Goal: Transaction & Acquisition: Purchase product/service

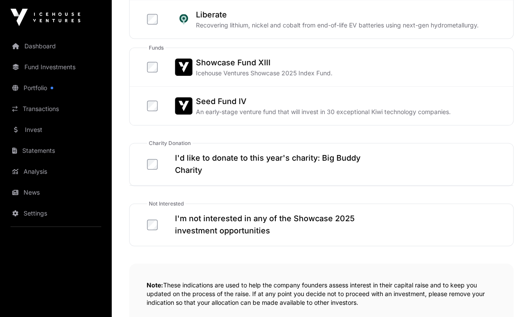
scroll to position [523, 0]
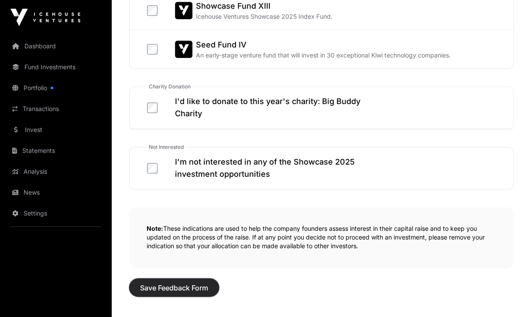
click at [177, 284] on span "Save Feedback Form" at bounding box center [174, 288] width 68 height 10
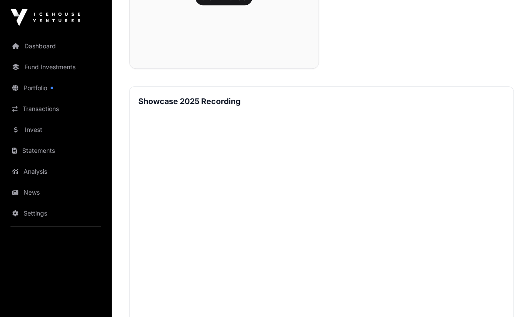
scroll to position [305, 0]
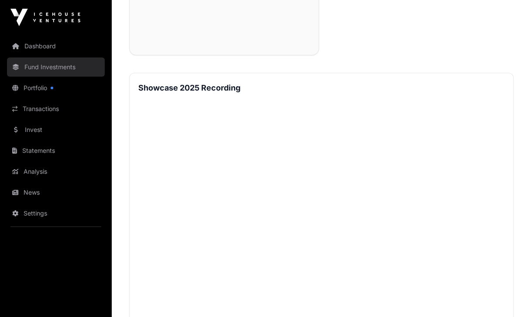
click at [38, 66] on link "Fund Investments" at bounding box center [56, 67] width 98 height 19
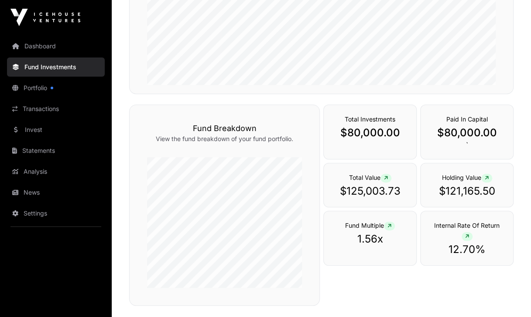
scroll to position [262, 0]
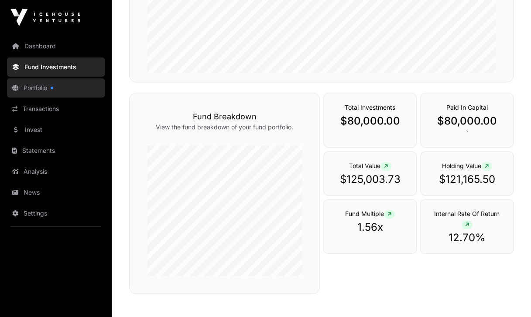
click at [37, 89] on link "Portfolio" at bounding box center [56, 87] width 98 height 19
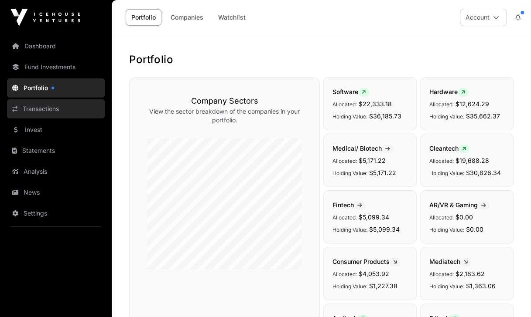
click at [36, 107] on link "Transactions" at bounding box center [56, 108] width 98 height 19
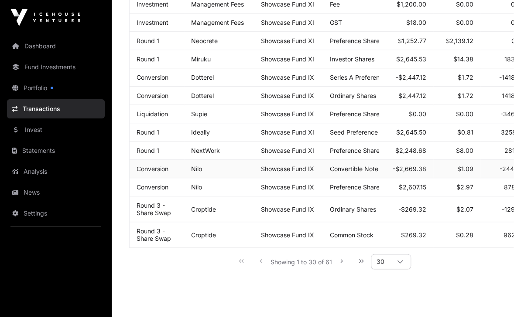
scroll to position [523, 0]
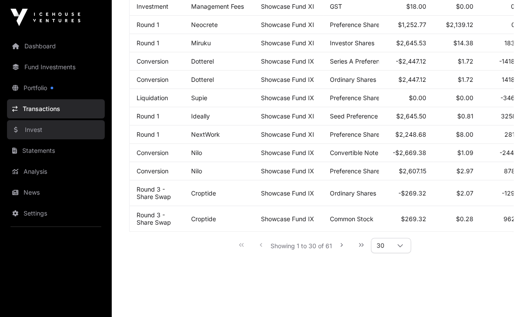
click at [31, 131] on link "Invest" at bounding box center [56, 129] width 98 height 19
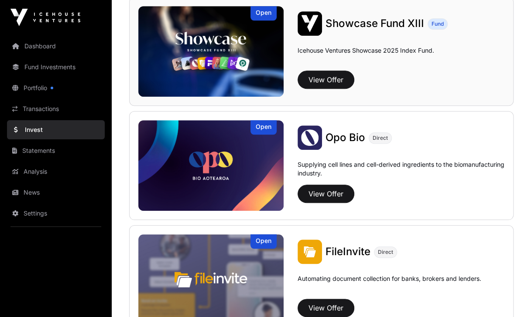
scroll to position [349, 0]
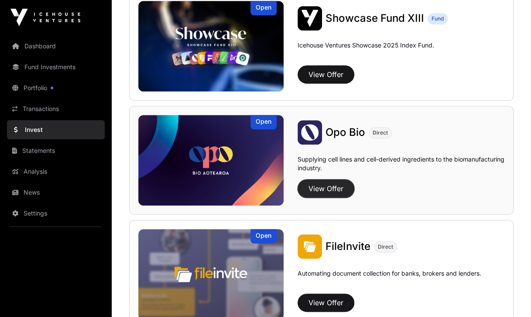
click at [331, 188] on button "View Offer" at bounding box center [325, 189] width 57 height 18
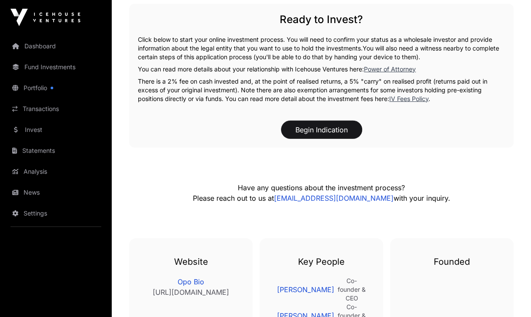
scroll to position [1249, 0]
